Goal: Task Accomplishment & Management: Complete application form

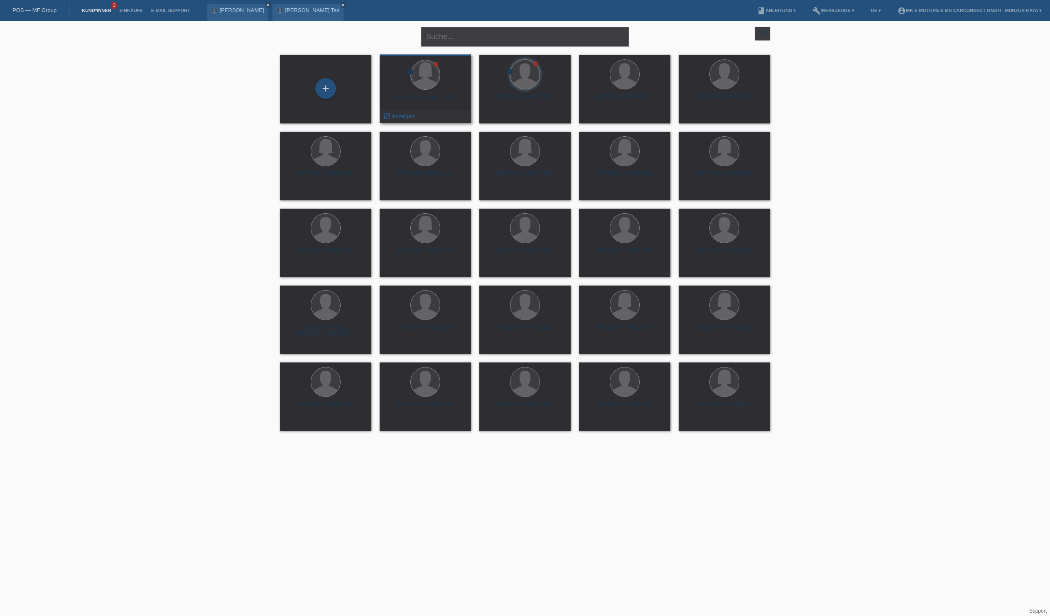
click at [427, 77] on div at bounding box center [425, 74] width 29 height 29
click at [406, 114] on span "Anzeigen" at bounding box center [403, 116] width 22 height 6
click at [322, 86] on div "+" at bounding box center [325, 88] width 21 height 21
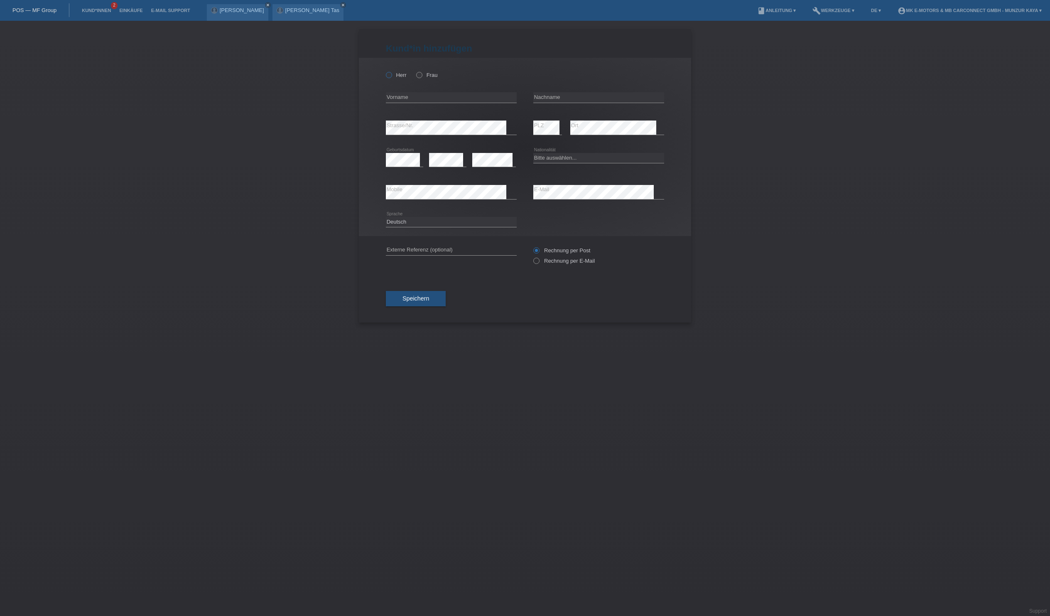
click at [385, 71] on icon at bounding box center [385, 71] width 0 height 0
click at [391, 77] on input "Herr" at bounding box center [388, 74] width 5 height 5
radio input "true"
type input "Dunga"
type input "[PERSON_NAME]"
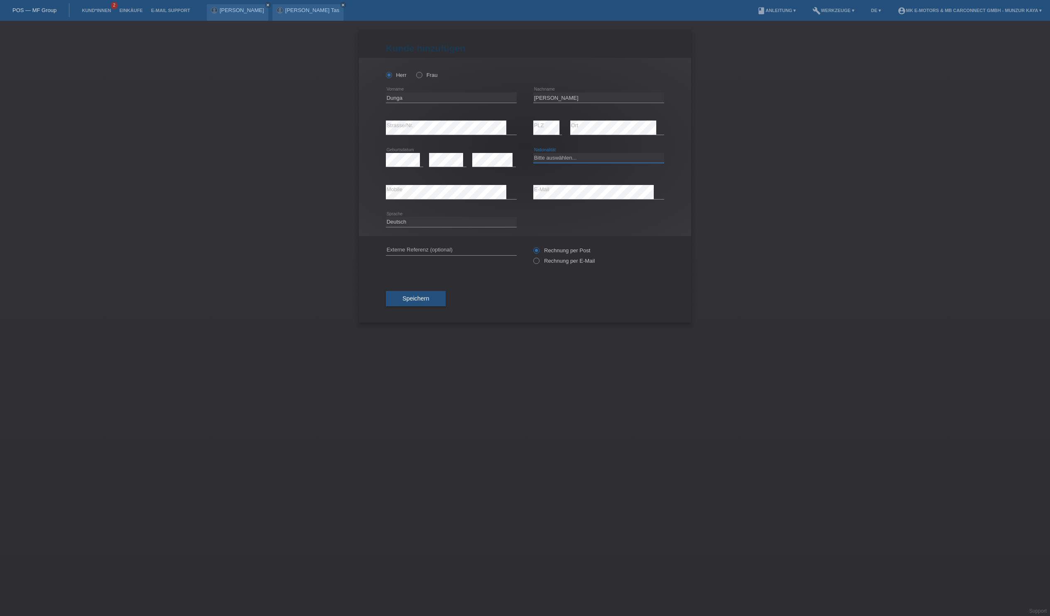
select select "CH"
click at [429, 302] on span "Speichern" at bounding box center [416, 298] width 27 height 7
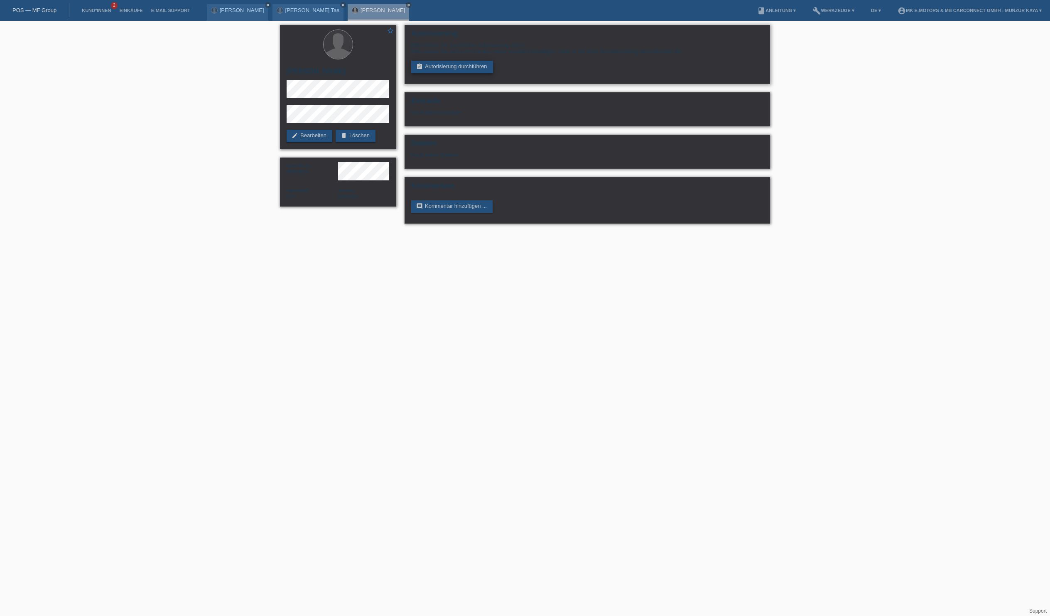
click at [484, 73] on link "assignment_turned_in Autorisierung durchführen" at bounding box center [452, 67] width 82 height 12
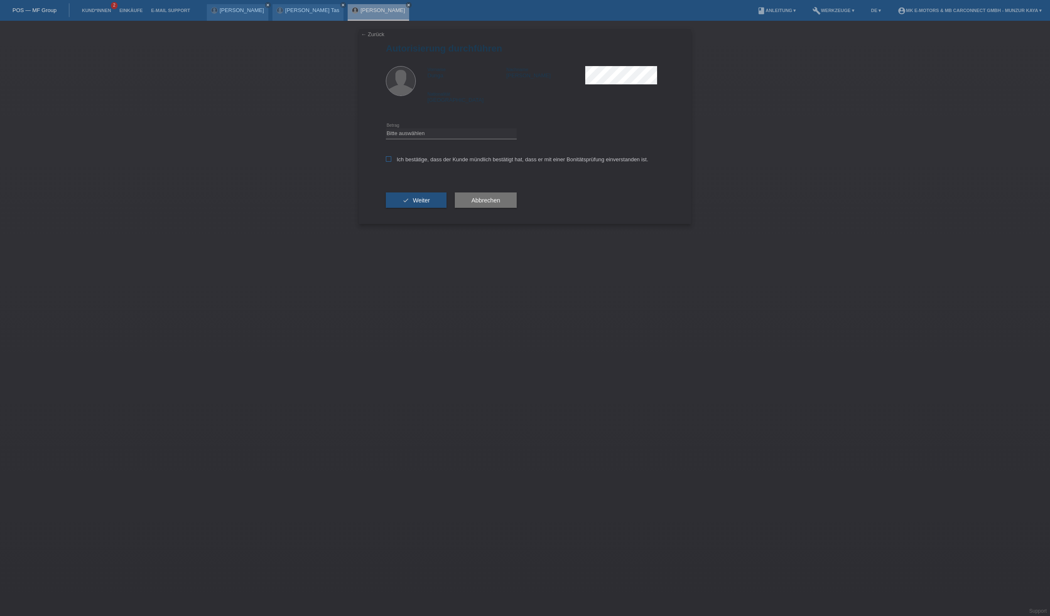
click at [391, 162] on icon at bounding box center [388, 158] width 5 height 5
click at [391, 162] on input "Ich bestätige, dass der Kunde mündlich bestätigt hat, dass er mit einer Bonität…" at bounding box center [388, 158] width 5 height 5
checkbox input "true"
select select "3"
click at [409, 204] on icon "check" at bounding box center [406, 200] width 7 height 7
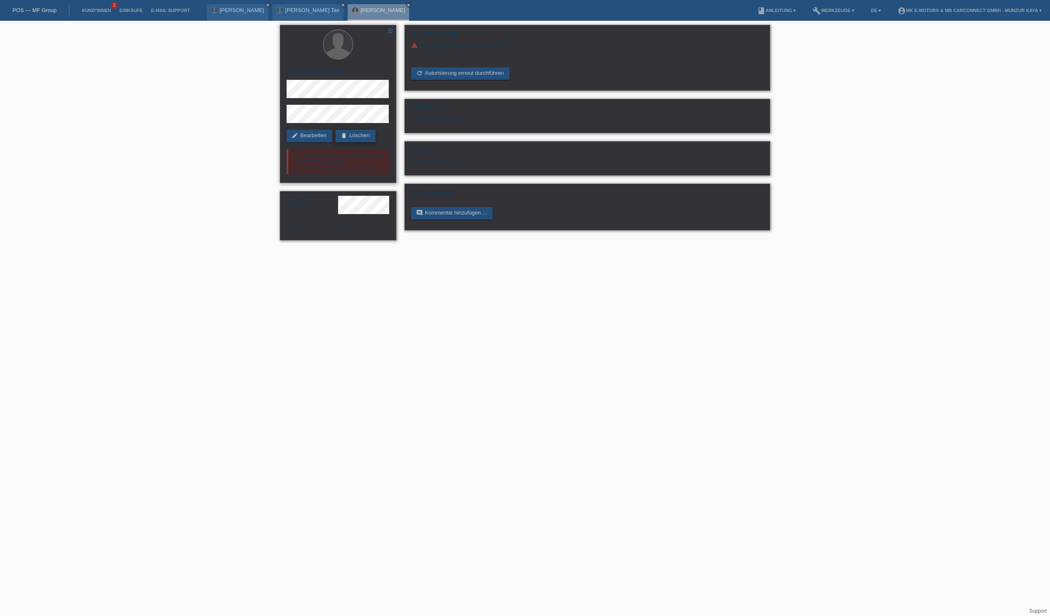
click at [336, 142] on link "delete Löschen" at bounding box center [356, 136] width 40 height 12
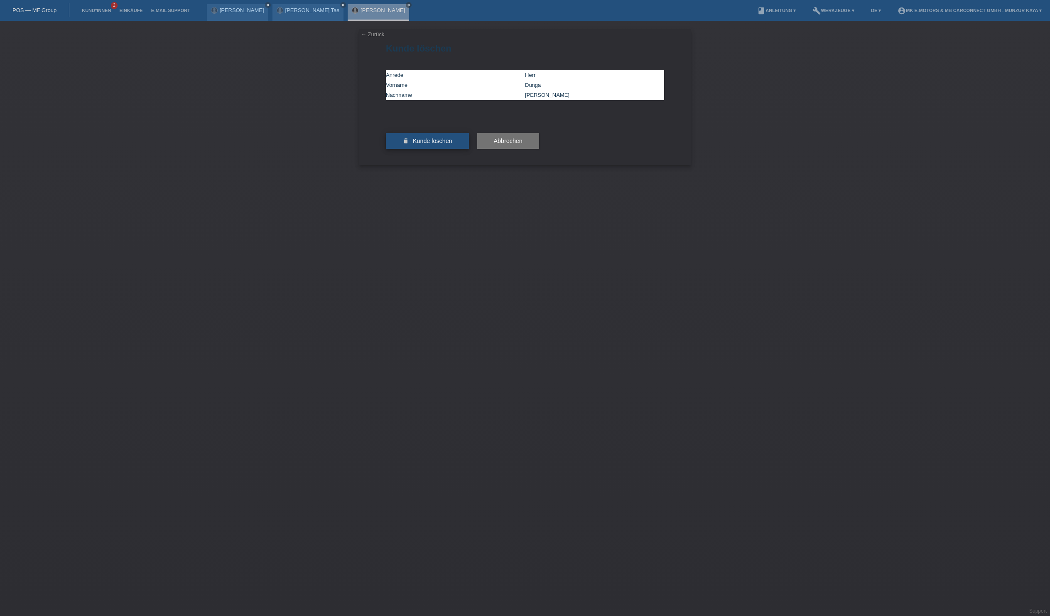
click at [452, 144] on span "Kunde löschen" at bounding box center [432, 141] width 39 height 7
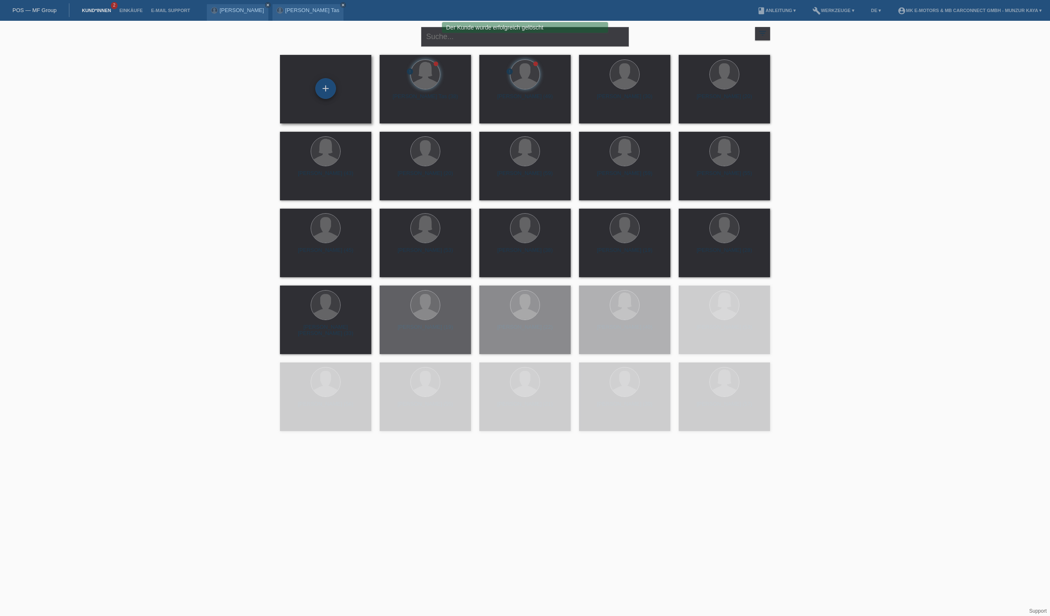
click at [320, 90] on div "+" at bounding box center [326, 88] width 20 height 14
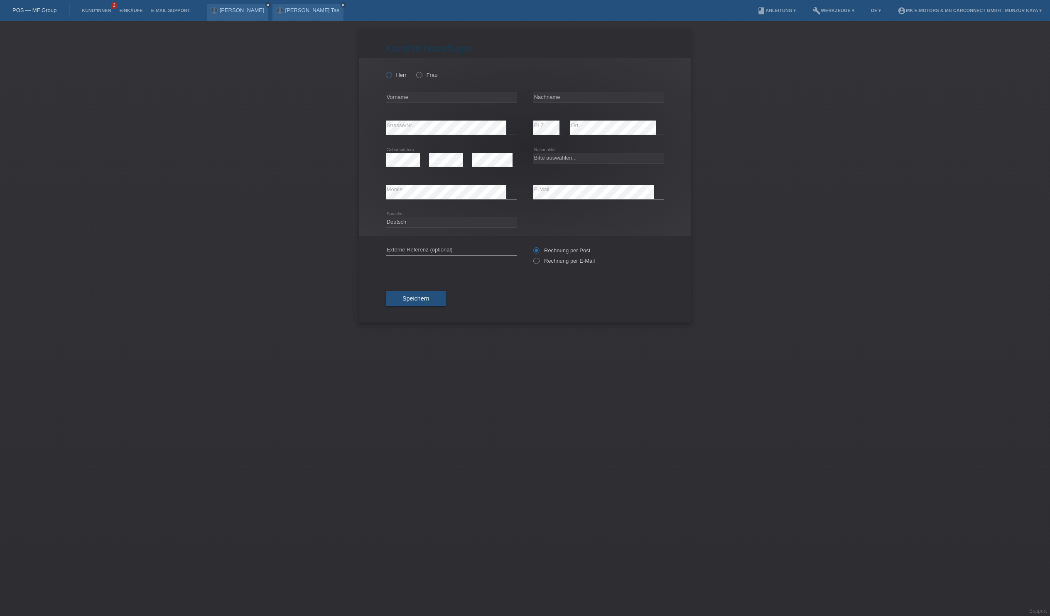
click at [385, 71] on icon at bounding box center [385, 71] width 0 height 0
click at [391, 77] on input "Herr" at bounding box center [388, 74] width 5 height 5
radio input "true"
type input "Sahin"
type input "Alper"
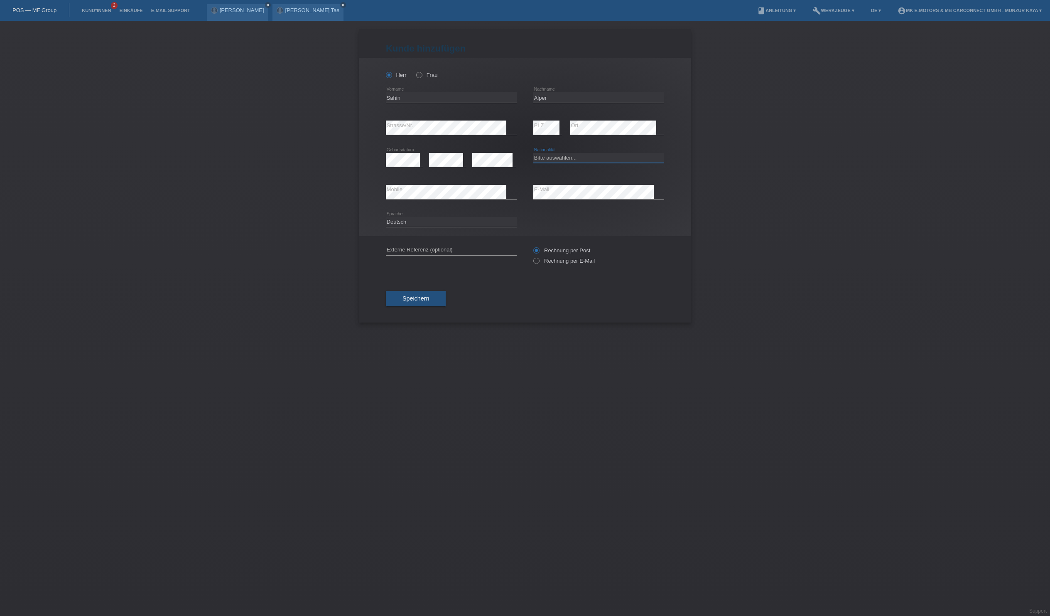
select select "CH"
click at [429, 302] on span "Speichern" at bounding box center [416, 298] width 27 height 7
